Goal: Browse casually: Explore the website without a specific task or goal

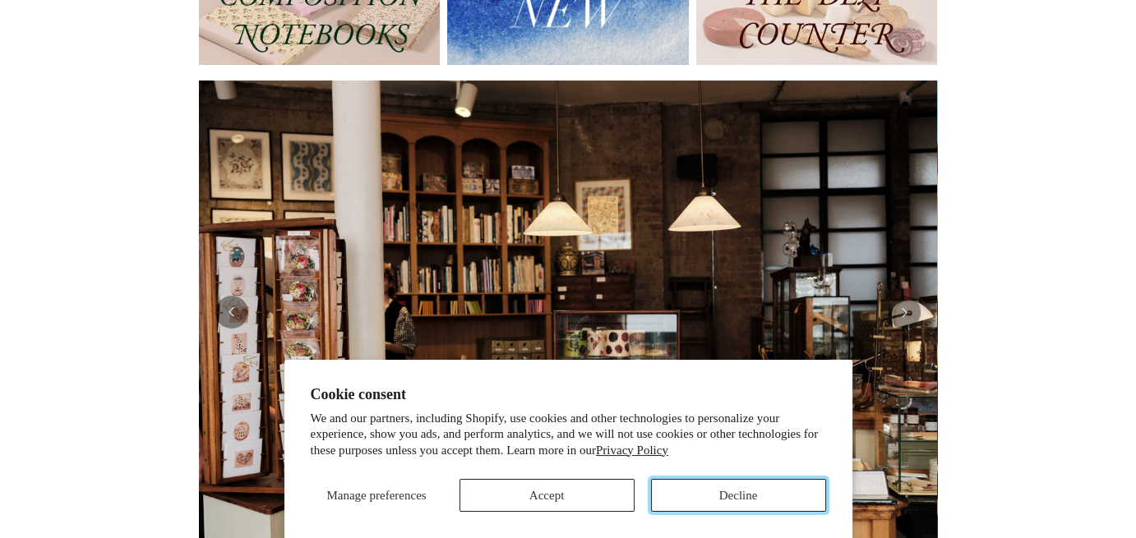
click at [763, 502] on button "Decline" at bounding box center [738, 495] width 175 height 33
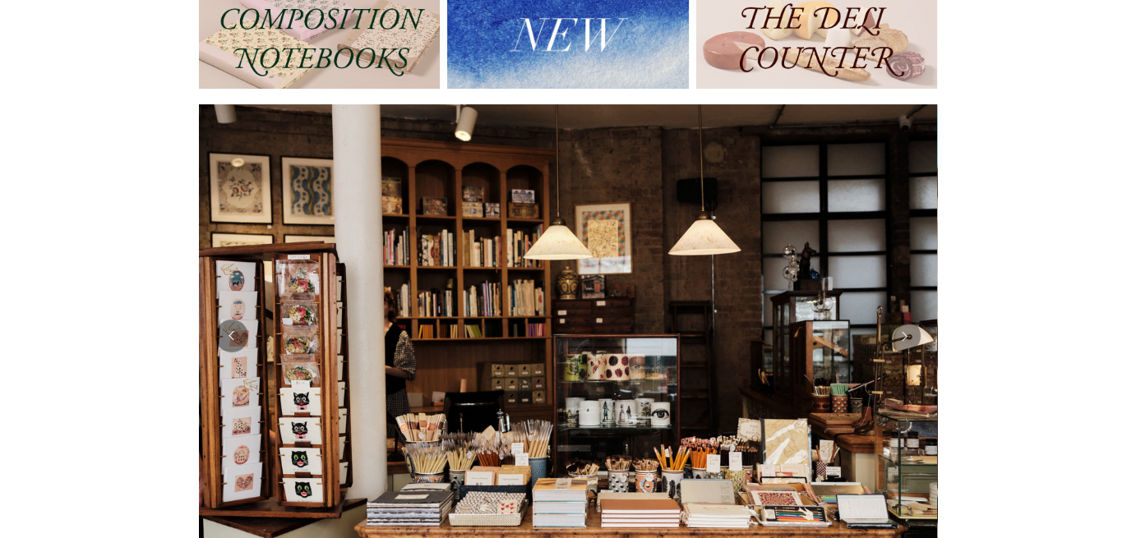
scroll to position [164, 0]
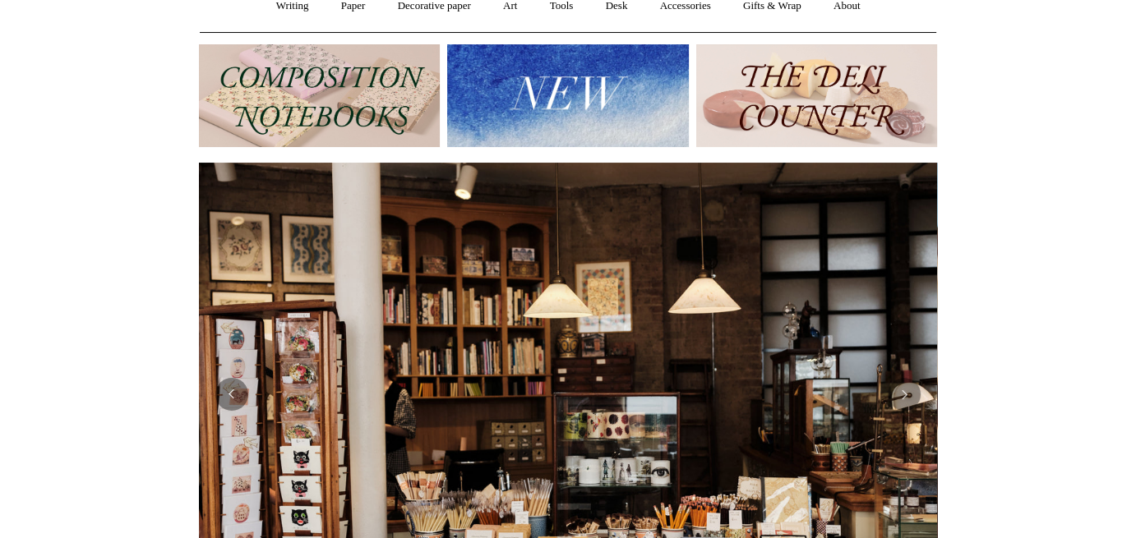
click at [658, 114] on img at bounding box center [567, 95] width 241 height 103
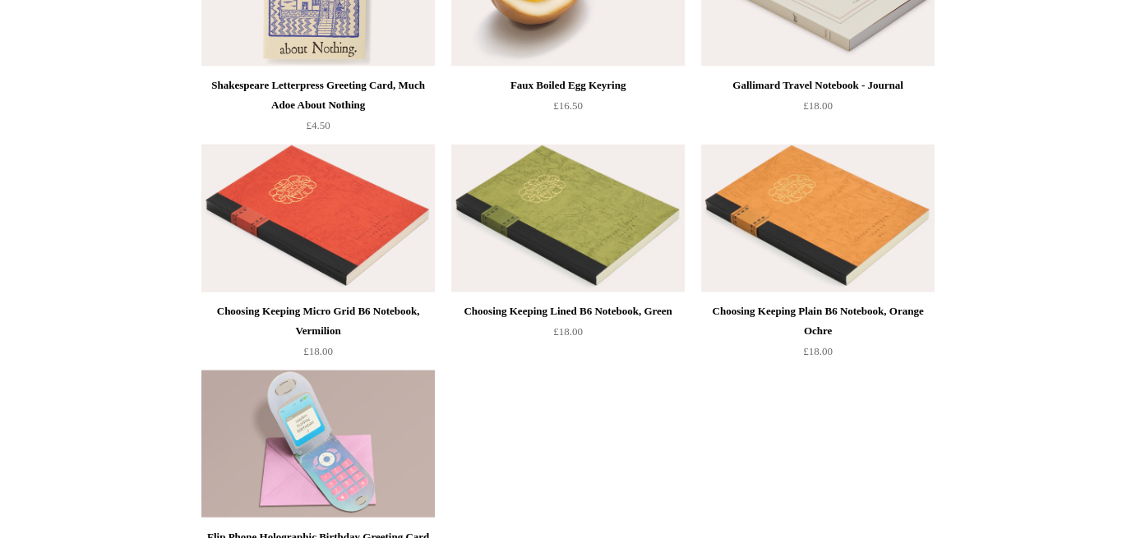
scroll to position [3844, 0]
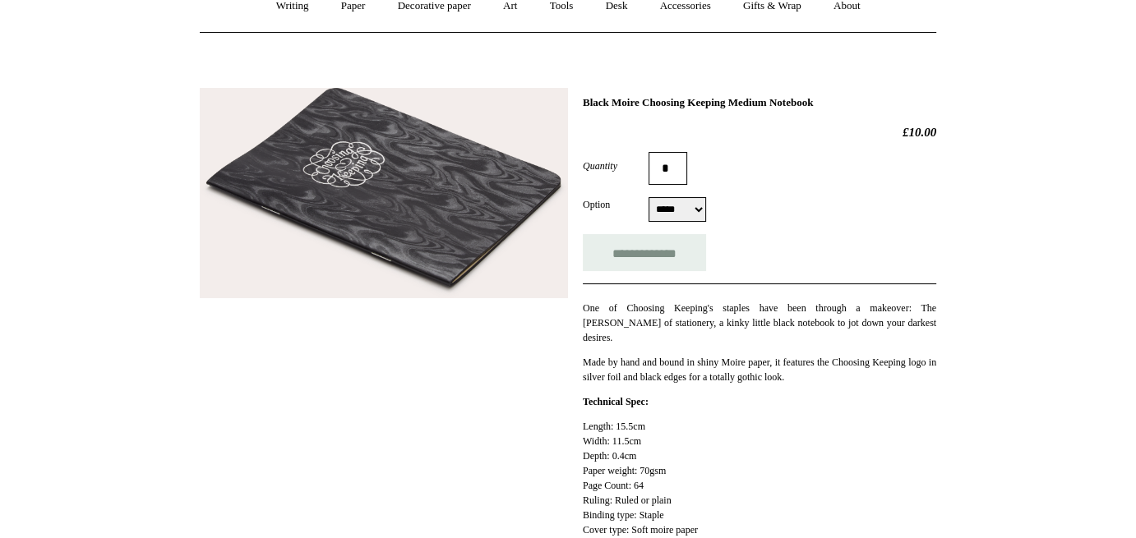
scroll to position [247, 0]
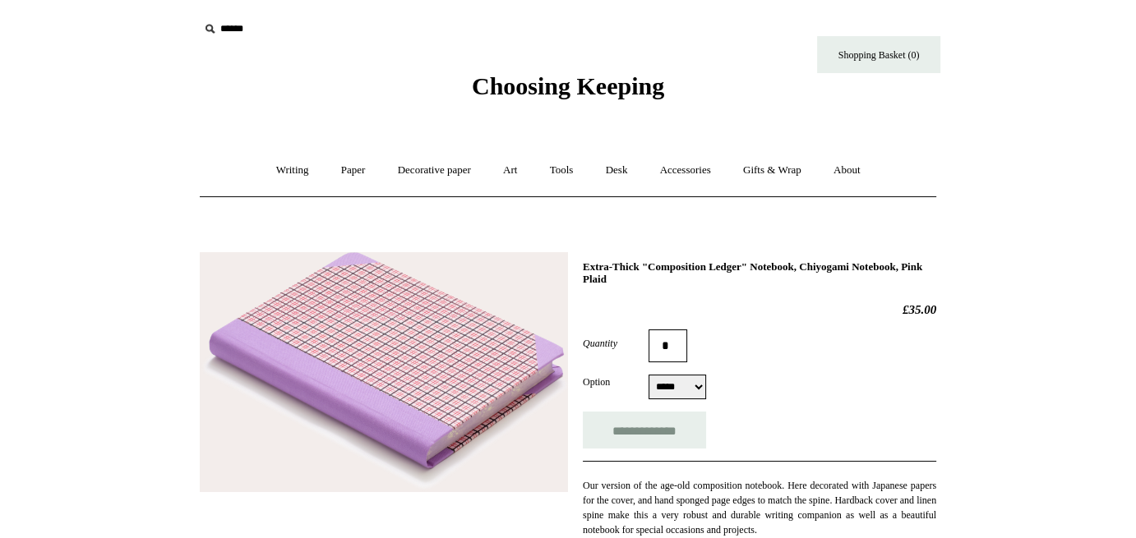
drag, startPoint x: 671, startPoint y: 384, endPoint x: 554, endPoint y: 147, distance: 263.9
click at [671, 384] on select "***** *****" at bounding box center [678, 387] width 58 height 25
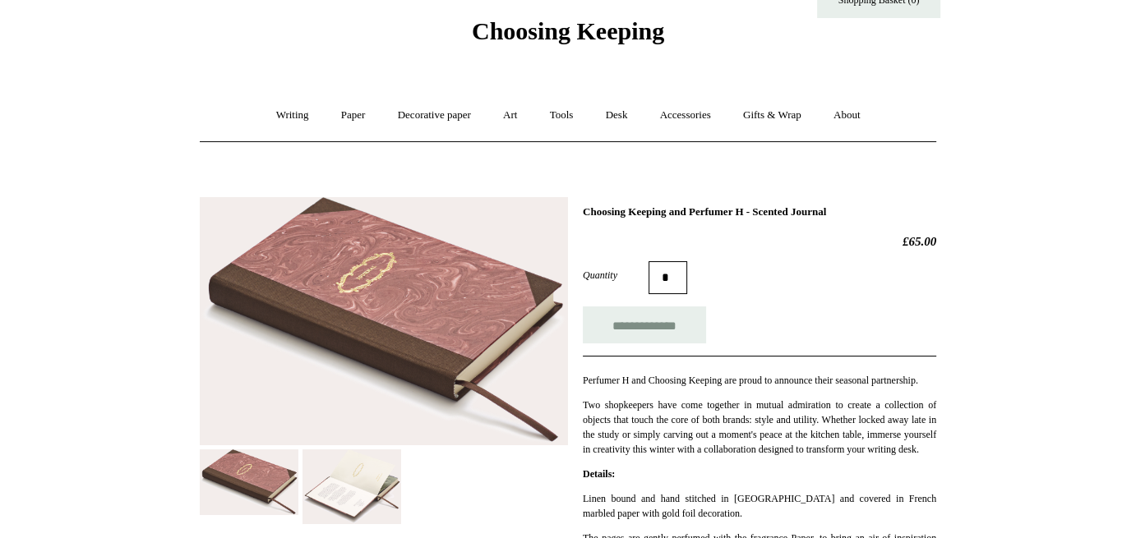
scroll to position [82, 0]
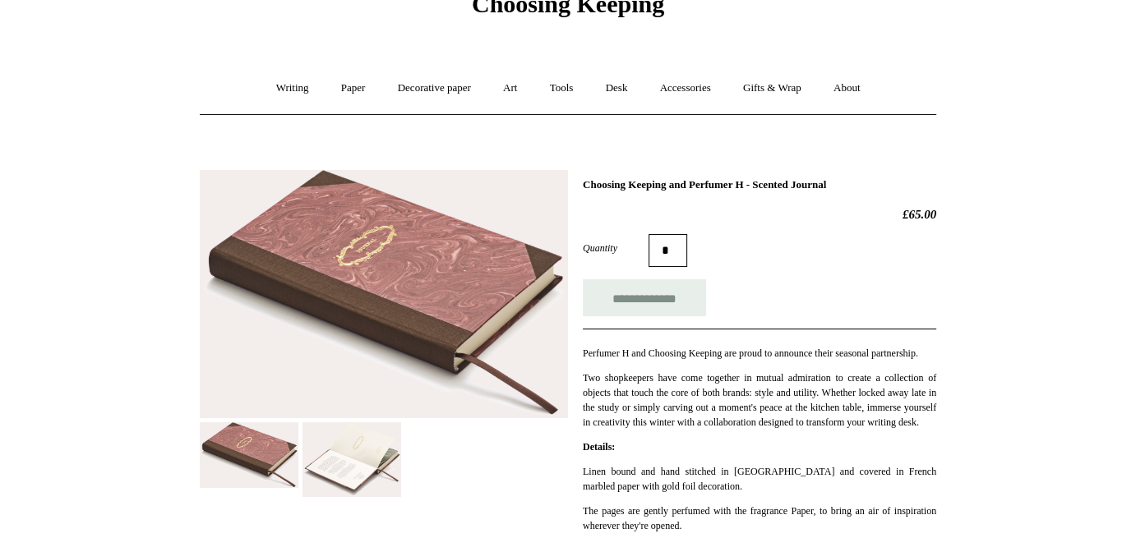
click at [373, 445] on img at bounding box center [351, 460] width 99 height 76
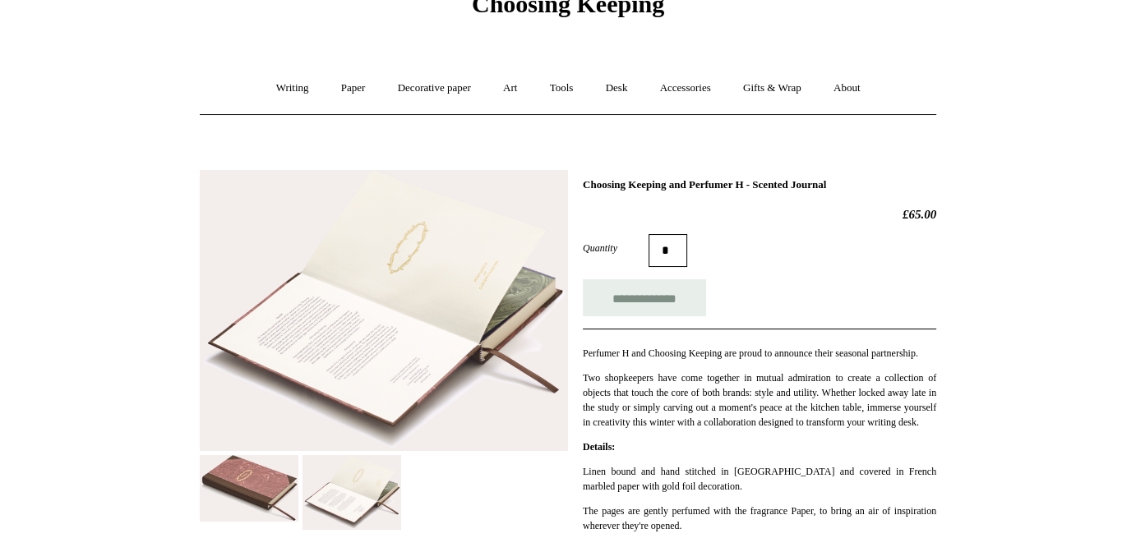
click at [245, 485] on img at bounding box center [249, 488] width 99 height 67
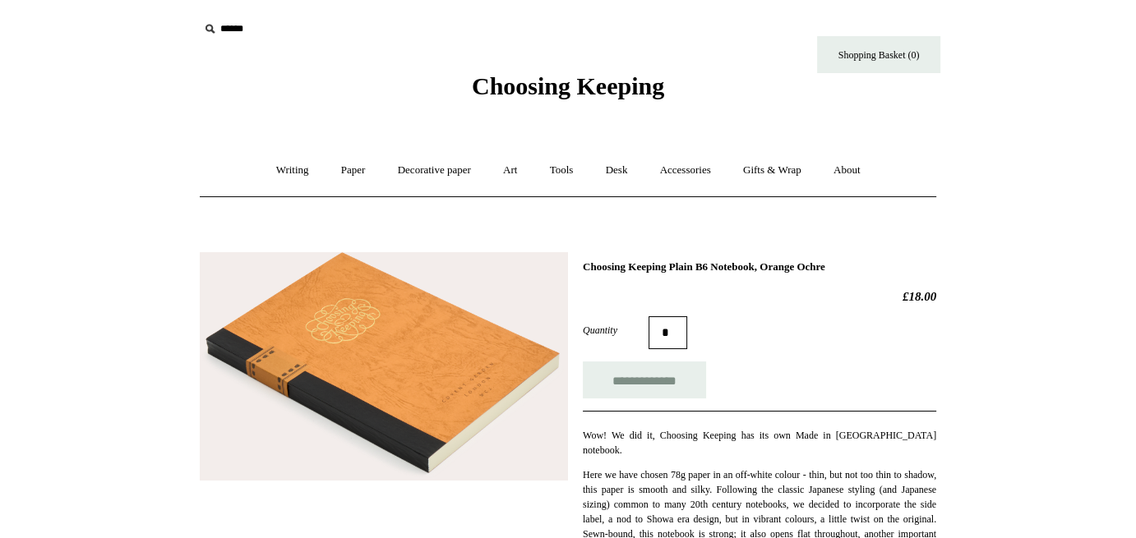
scroll to position [247, 0]
